Goal: Navigation & Orientation: Find specific page/section

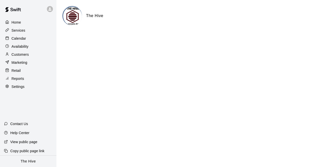
click at [27, 54] on p "Customers" at bounding box center [20, 54] width 17 height 5
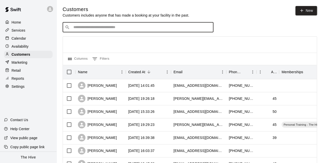
click at [160, 30] on input "Search customers by name or email" at bounding box center [141, 27] width 139 height 5
type input "*"
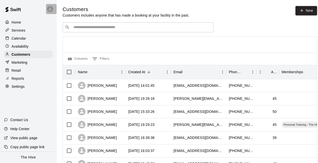
click at [49, 9] on icon at bounding box center [50, 9] width 5 height 5
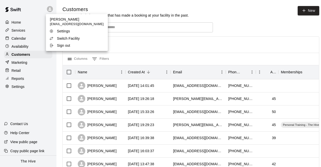
click at [69, 37] on p "Switch Facility" at bounding box center [68, 38] width 23 height 5
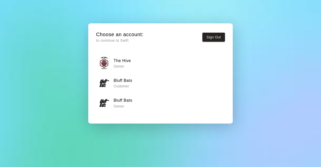
click at [120, 110] on button "Bluff Bats Owner" at bounding box center [160, 103] width 129 height 16
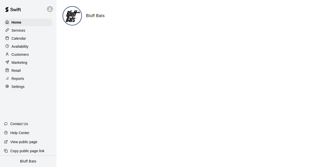
click at [33, 55] on div "Customers" at bounding box center [28, 55] width 48 height 8
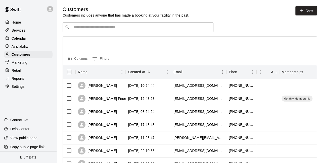
click at [182, 28] on input "Search customers by name or email" at bounding box center [141, 27] width 139 height 5
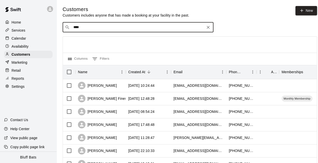
type input "*****"
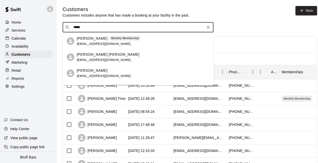
click at [100, 39] on p "[PERSON_NAME]" at bounding box center [92, 38] width 31 height 5
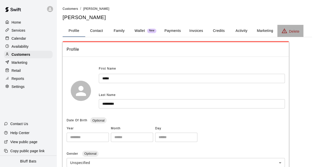
click at [292, 31] on p "Delete" at bounding box center [294, 31] width 10 height 5
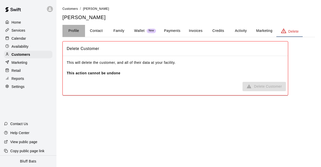
click at [70, 32] on button "Profile" at bounding box center [74, 31] width 23 height 12
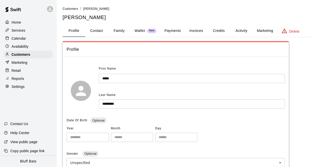
click at [99, 32] on button "Contact" at bounding box center [96, 31] width 23 height 12
select select "**"
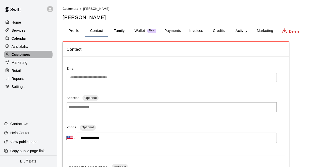
click at [28, 56] on p "Customers" at bounding box center [21, 54] width 19 height 5
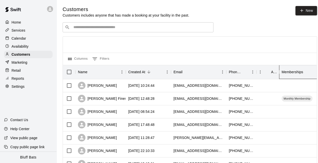
click at [292, 72] on div "Memberships" at bounding box center [292, 72] width 22 height 14
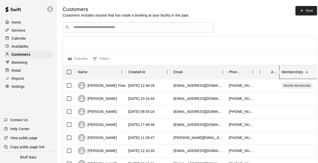
click at [292, 72] on div "Memberships" at bounding box center [292, 72] width 22 height 14
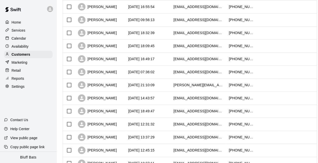
scroll to position [274, 0]
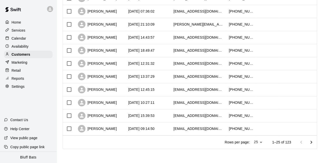
click at [313, 143] on icon "Go to next page" at bounding box center [311, 142] width 6 height 6
click at [313, 144] on icon "Go to next page" at bounding box center [311, 142] width 6 height 6
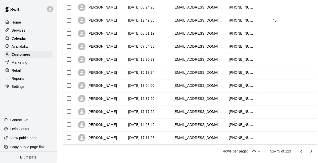
scroll to position [269, 0]
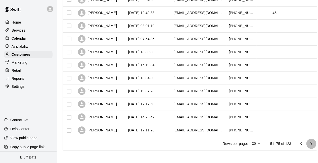
click at [313, 147] on icon "Go to next page" at bounding box center [311, 144] width 6 height 6
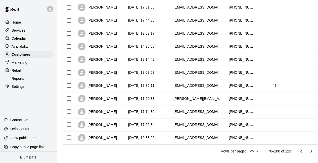
scroll to position [274, 0]
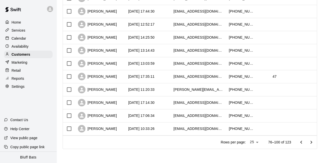
click at [312, 143] on icon "Go to next page" at bounding box center [311, 142] width 6 height 6
click at [304, 142] on icon "Go to previous page" at bounding box center [301, 142] width 6 height 6
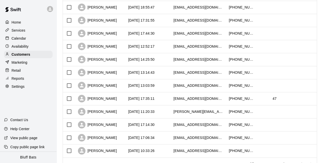
click at [304, 142] on div at bounding box center [316, 138] width 75 height 13
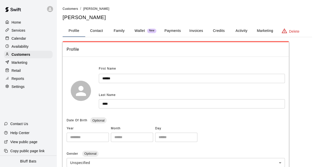
click at [19, 23] on p "Home" at bounding box center [17, 22] width 10 height 5
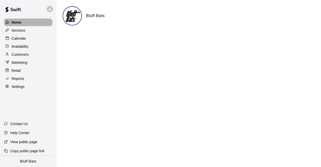
click at [19, 23] on p "Home" at bounding box center [17, 22] width 10 height 5
click at [14, 40] on p "Calendar" at bounding box center [19, 38] width 15 height 5
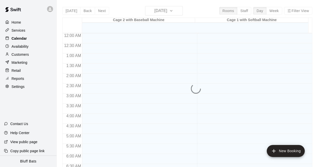
scroll to position [146, 0]
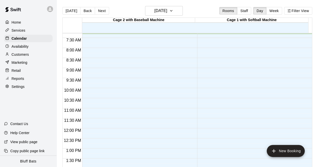
click at [15, 48] on p "Availability" at bounding box center [20, 46] width 17 height 5
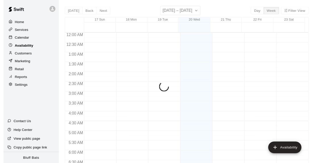
scroll to position [146, 0]
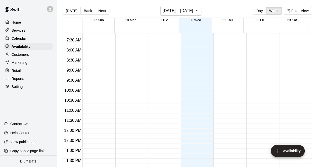
click at [15, 56] on p "Customers" at bounding box center [20, 54] width 17 height 5
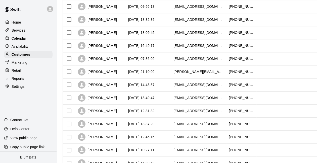
scroll to position [274, 0]
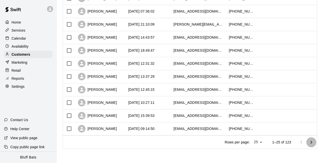
click at [314, 145] on icon "Go to next page" at bounding box center [311, 142] width 6 height 6
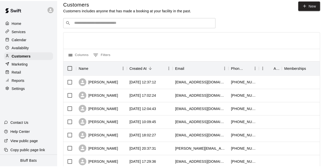
scroll to position [0, 0]
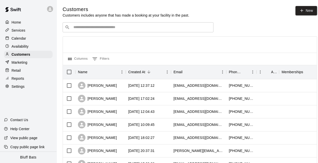
click at [21, 23] on p "Home" at bounding box center [17, 22] width 10 height 5
